Goal: Task Accomplishment & Management: Complete application form

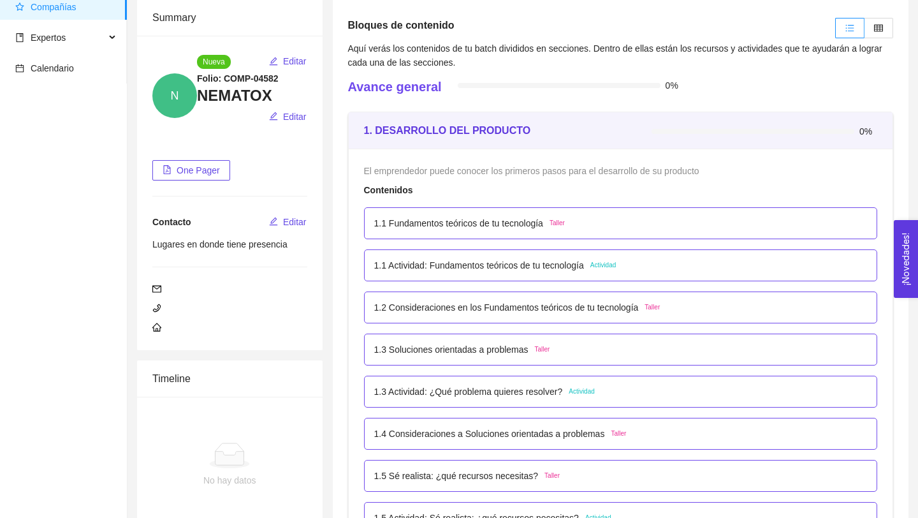
scroll to position [84, 0]
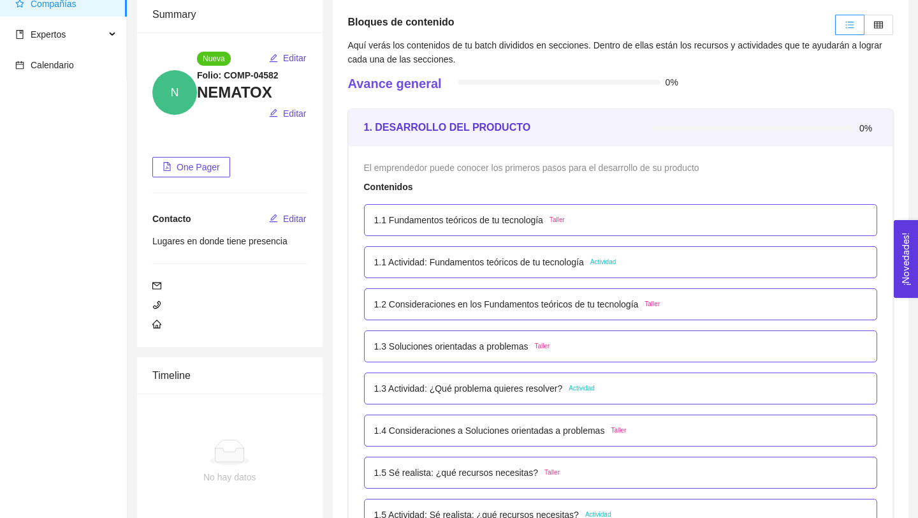
click at [410, 218] on p "1.1 Fundamentos teóricos de tu tecnología" at bounding box center [458, 220] width 169 height 14
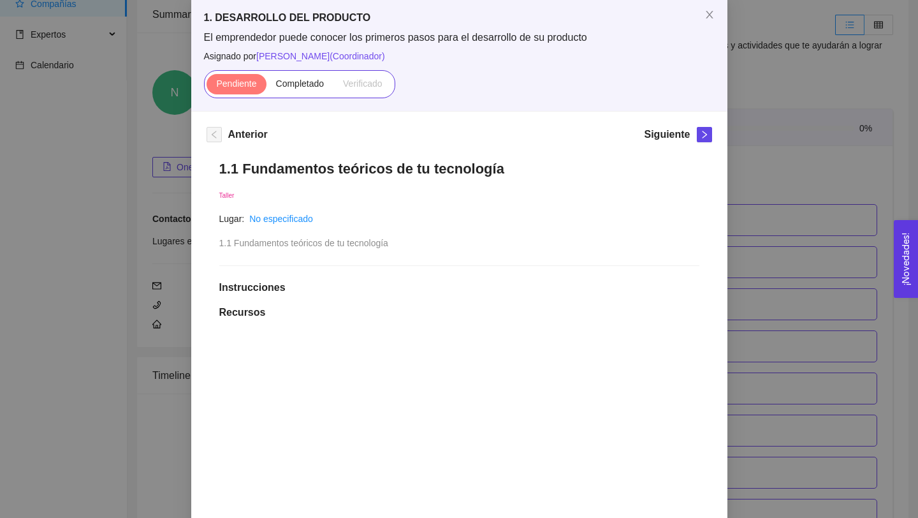
scroll to position [66, 0]
click at [290, 85] on span "Completado" at bounding box center [300, 83] width 48 height 10
click at [267, 87] on input "Completado" at bounding box center [267, 87] width 0 height 0
click at [714, 17] on span "Close" at bounding box center [710, 15] width 36 height 36
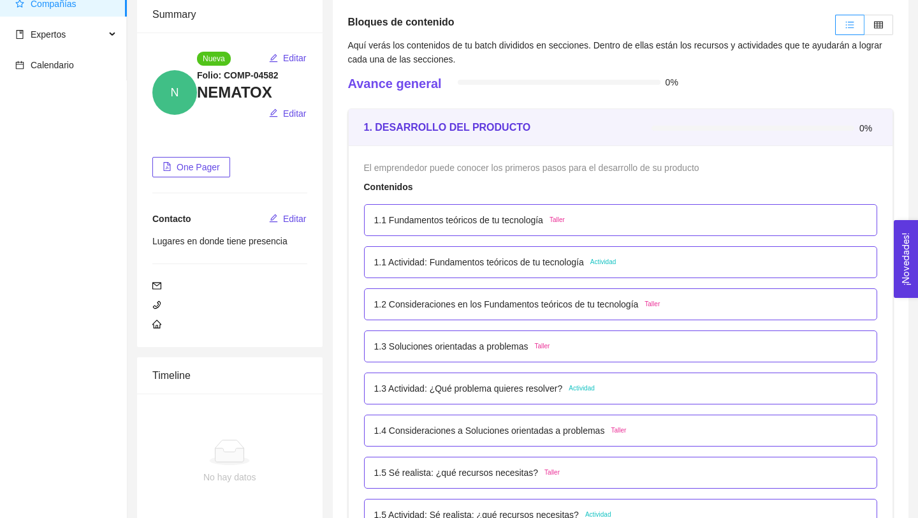
scroll to position [47, 0]
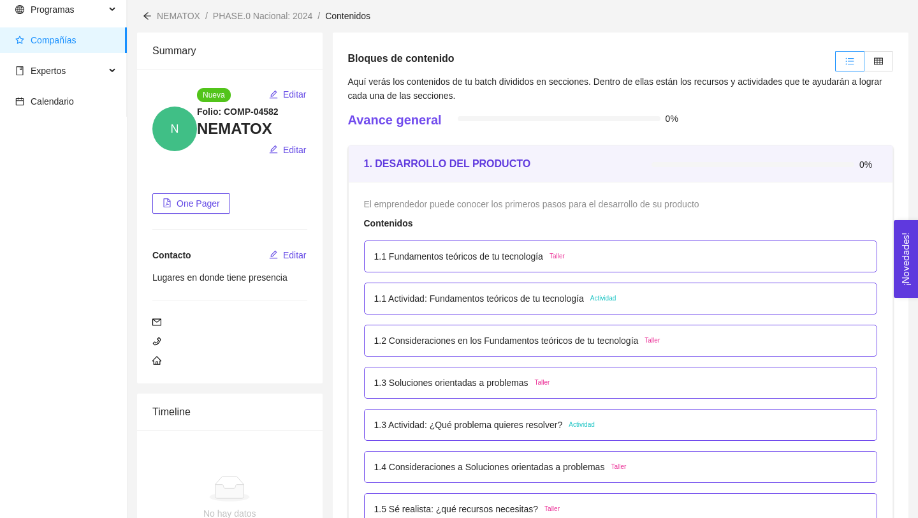
click at [480, 255] on p "1.1 Fundamentos teóricos de tu tecnología" at bounding box center [458, 256] width 169 height 14
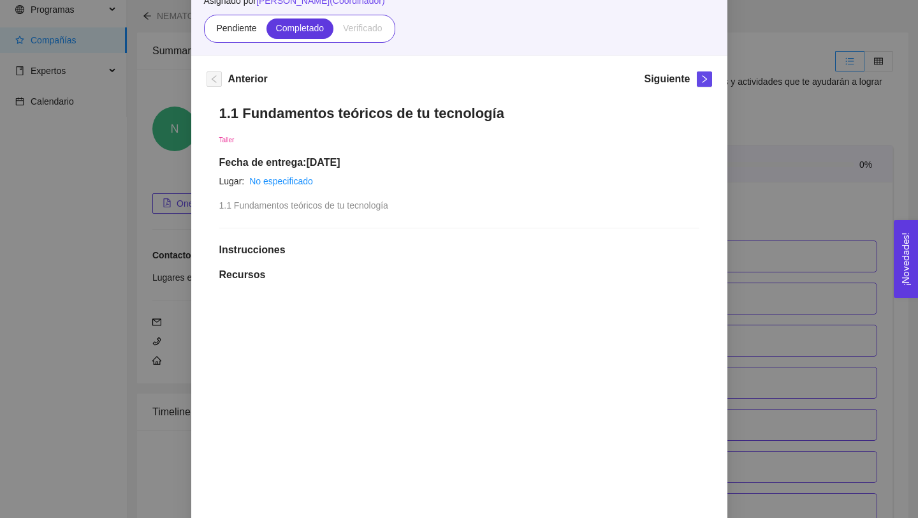
scroll to position [77, 0]
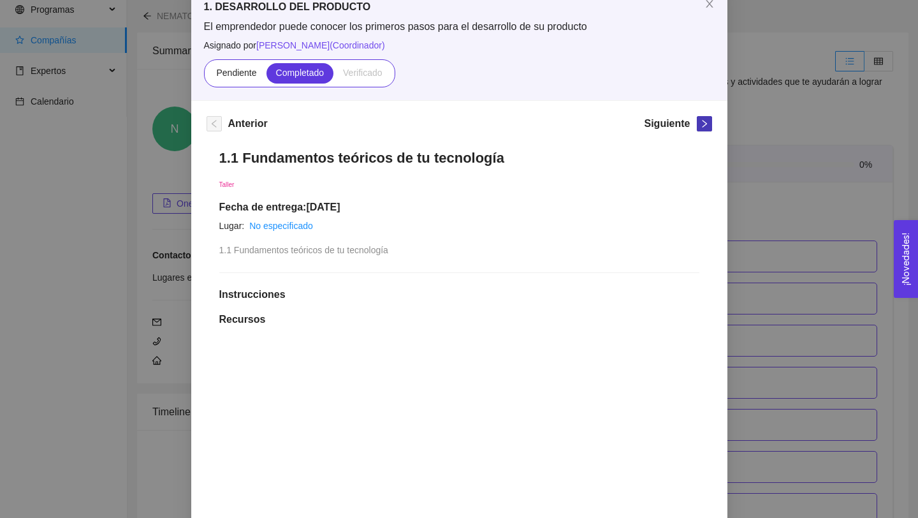
click at [703, 122] on icon "right" at bounding box center [704, 123] width 9 height 9
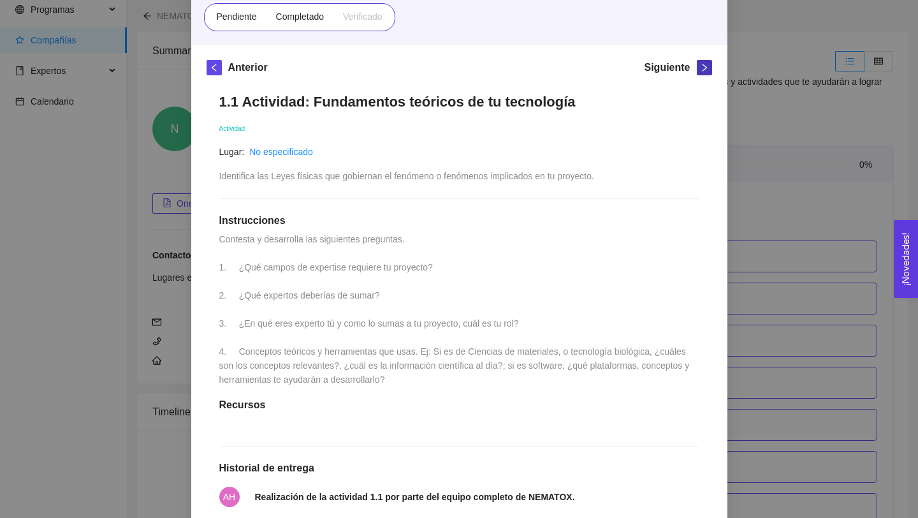
scroll to position [0, 0]
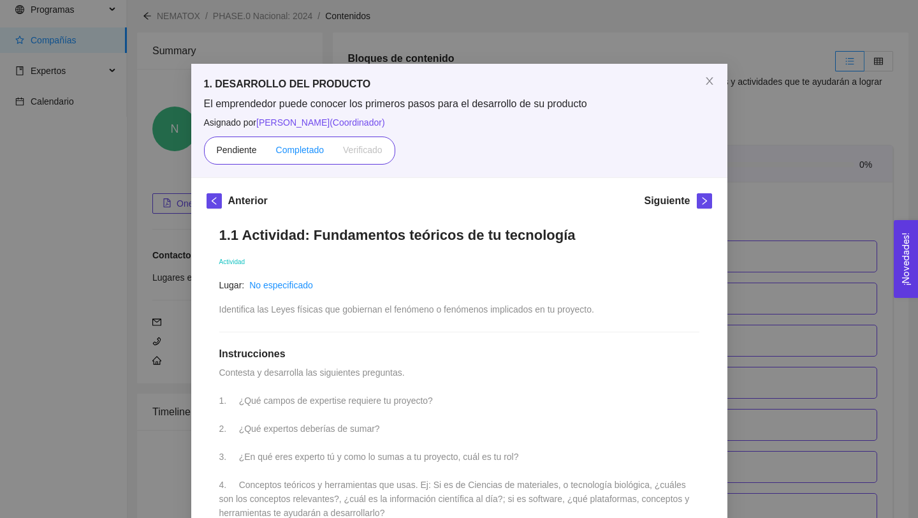
click at [298, 149] on span "Completado" at bounding box center [300, 150] width 48 height 10
click at [267, 153] on input "Completado" at bounding box center [267, 153] width 0 height 0
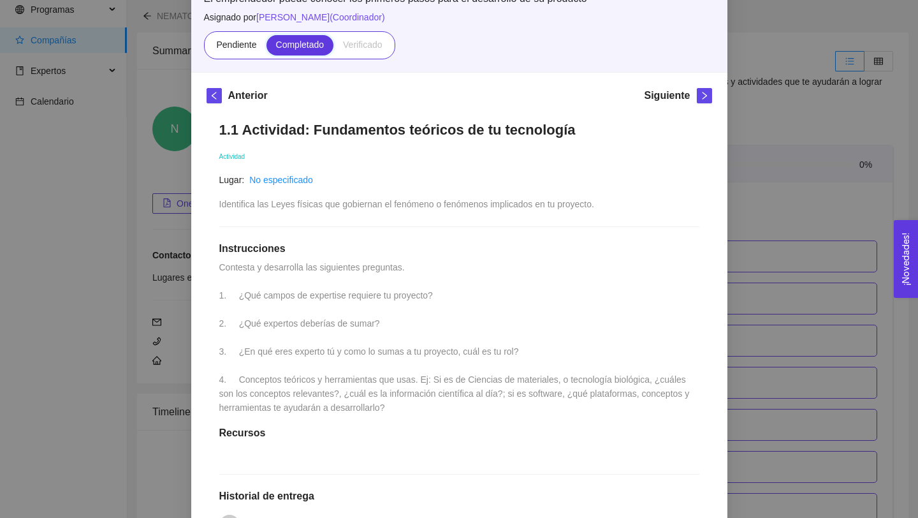
scroll to position [35, 0]
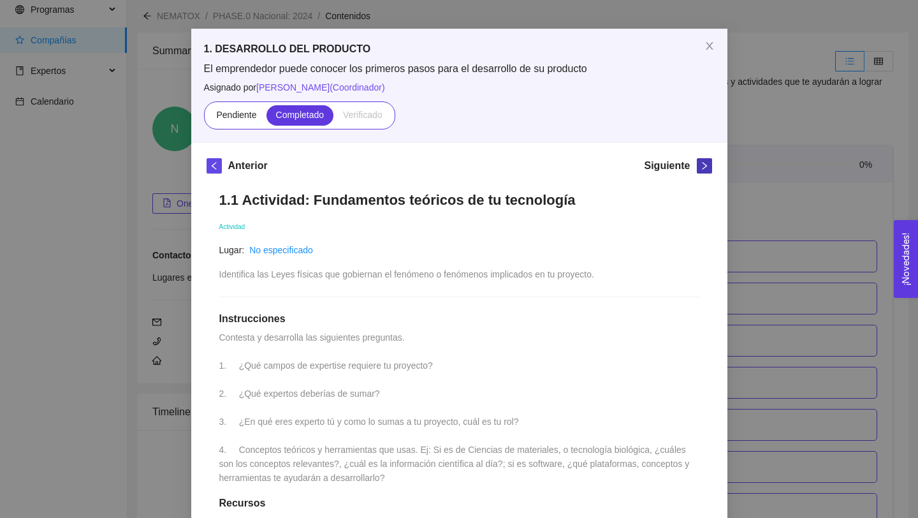
click at [704, 167] on icon "right" at bounding box center [704, 166] width 4 height 8
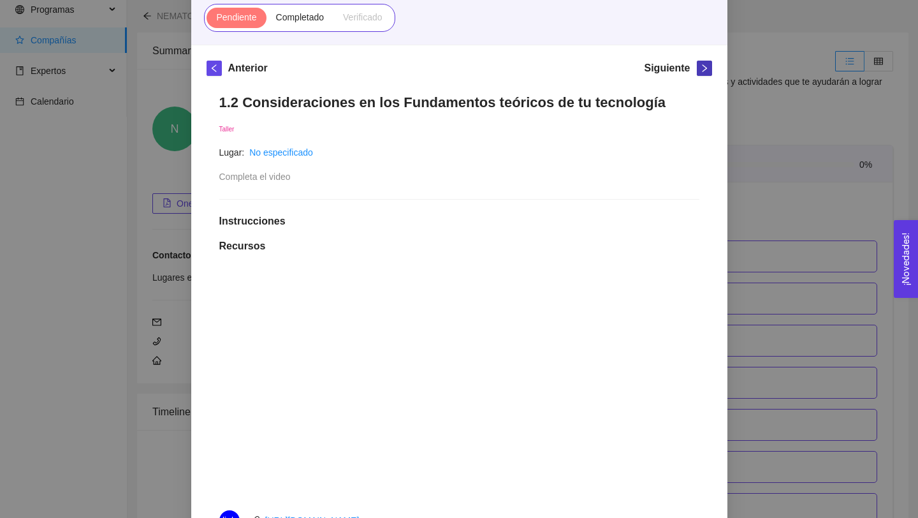
scroll to position [0, 0]
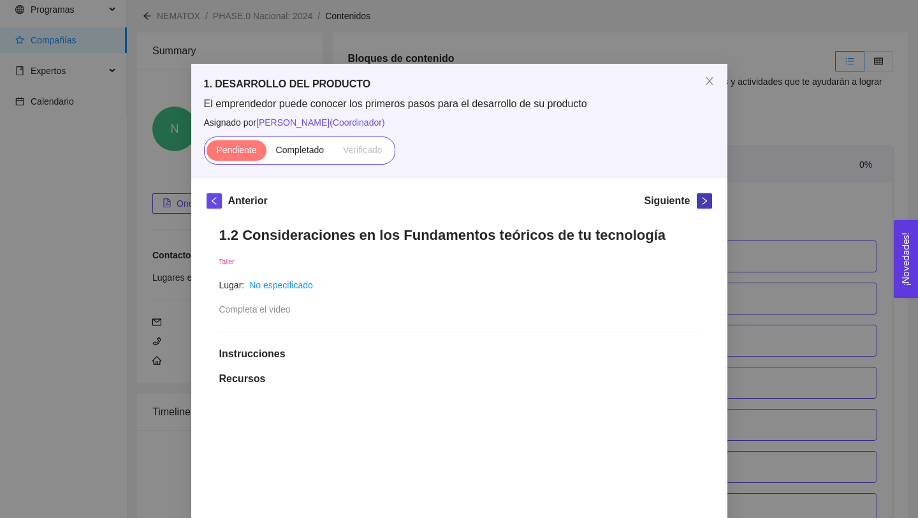
click at [702, 202] on icon "right" at bounding box center [704, 200] width 9 height 9
click at [703, 204] on icon "right" at bounding box center [704, 201] width 4 height 8
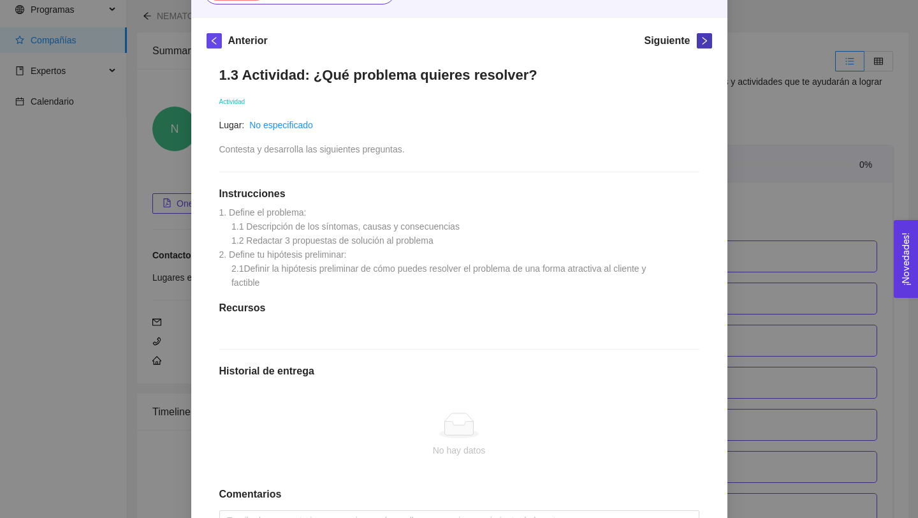
scroll to position [159, 0]
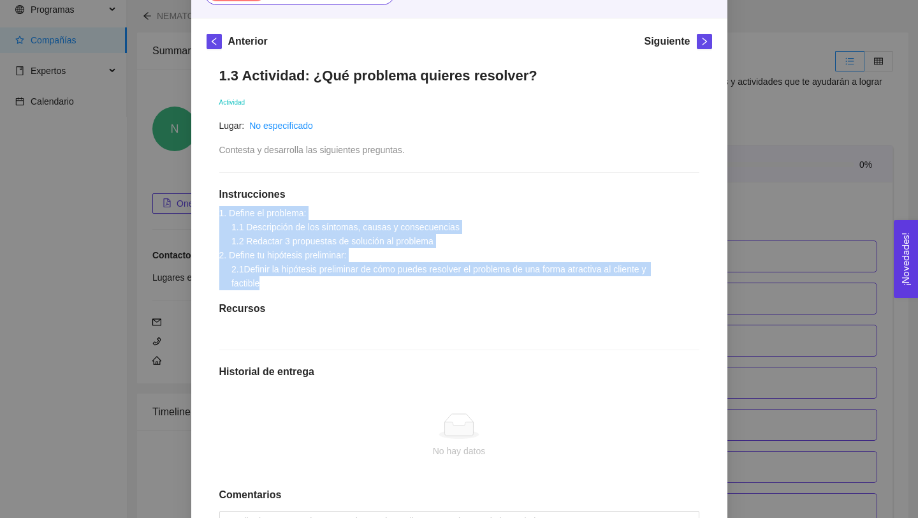
drag, startPoint x: 224, startPoint y: 203, endPoint x: 439, endPoint y: 279, distance: 228.5
click at [439, 279] on div "1.3 Actividad: ¿Qué problema quieres resolver? Actividad Lugar: No especificado…" at bounding box center [460, 321] width 506 height 534
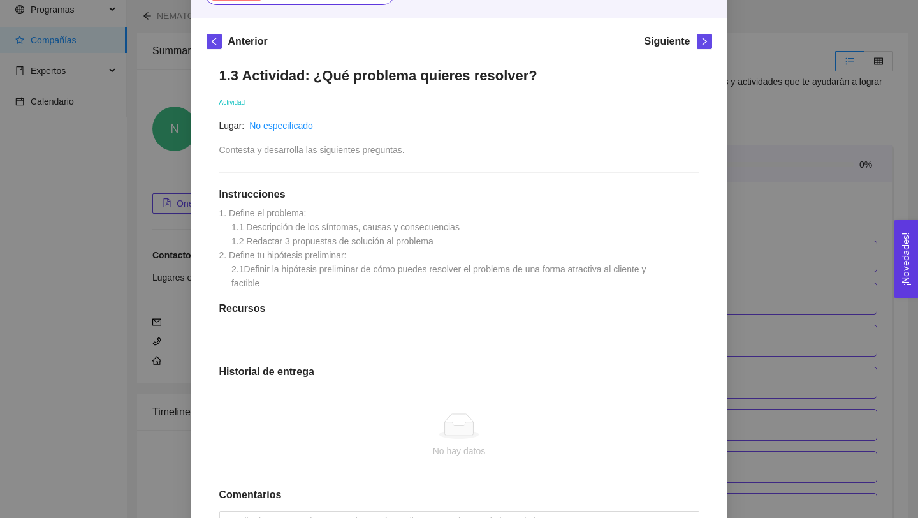
click at [402, 268] on span "1. Define el problema: 1.1 Descripción de los síntomas, causas y consecuencias …" at bounding box center [434, 248] width 430 height 80
drag, startPoint x: 244, startPoint y: 261, endPoint x: 490, endPoint y: 269, distance: 246.3
click at [490, 269] on div "1.3 Actividad: ¿Qué problema quieres resolver? Actividad Lugar: No especificado…" at bounding box center [460, 321] width 506 height 534
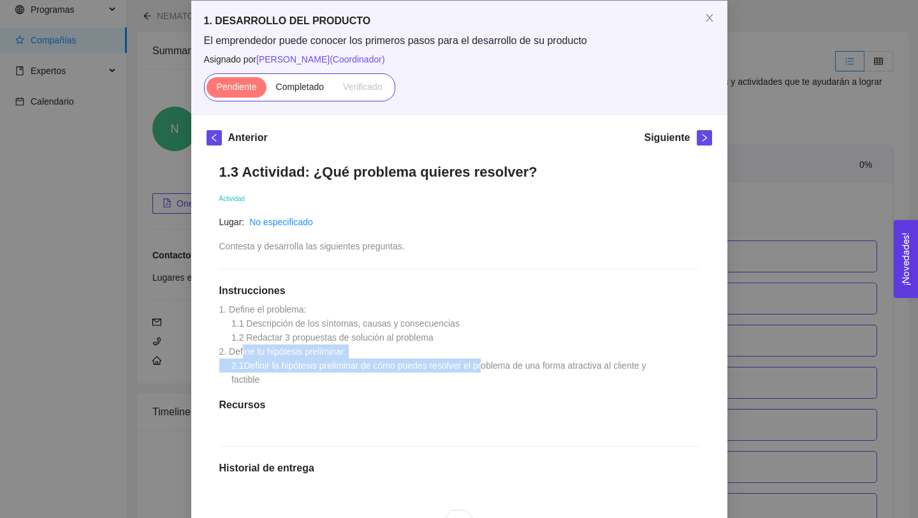
scroll to position [0, 0]
